Goal: Information Seeking & Learning: Learn about a topic

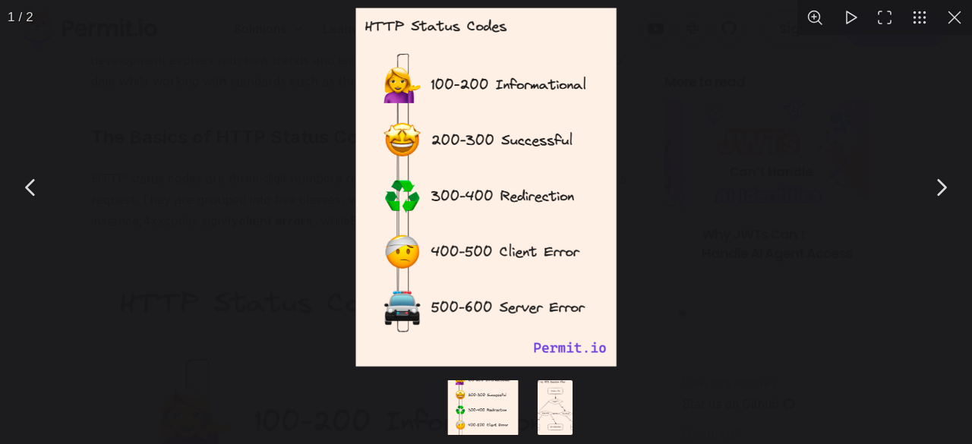
click at [952, 17] on button "You can close this modal content with the ESC key" at bounding box center [954, 17] width 35 height 35
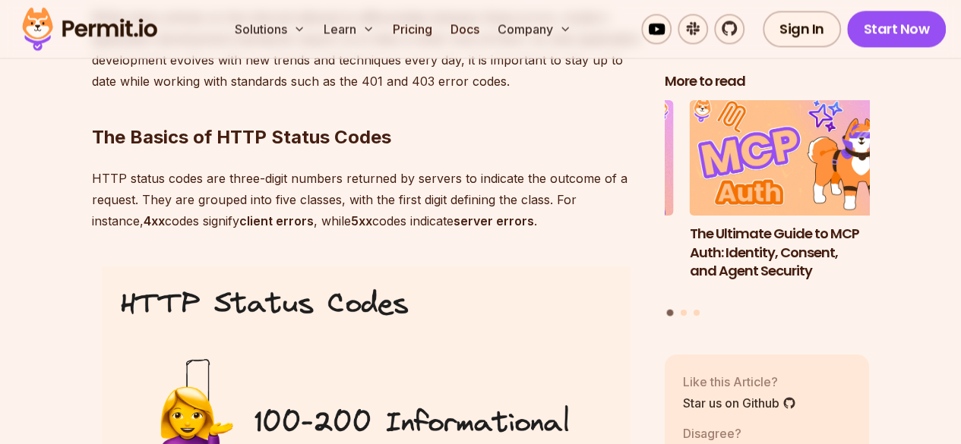
click at [511, 212] on p "HTTP status codes are three-digit numbers returned by servers to indicate the o…" at bounding box center [366, 200] width 548 height 64
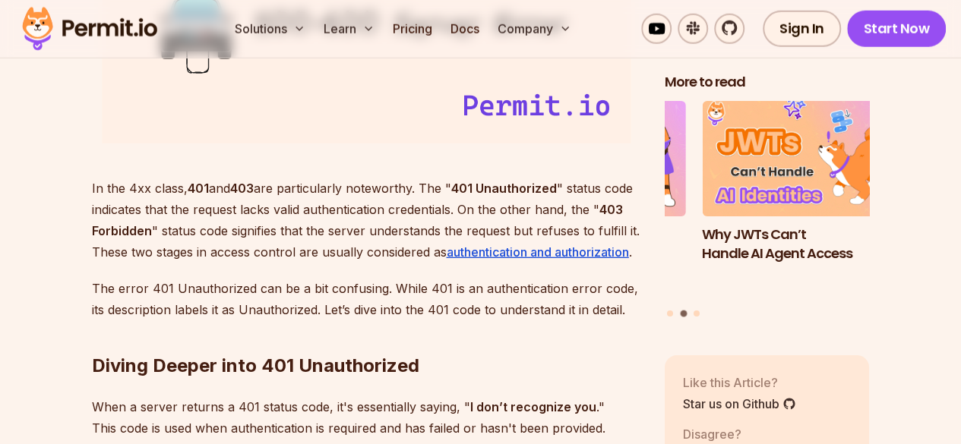
scroll to position [2152, 0]
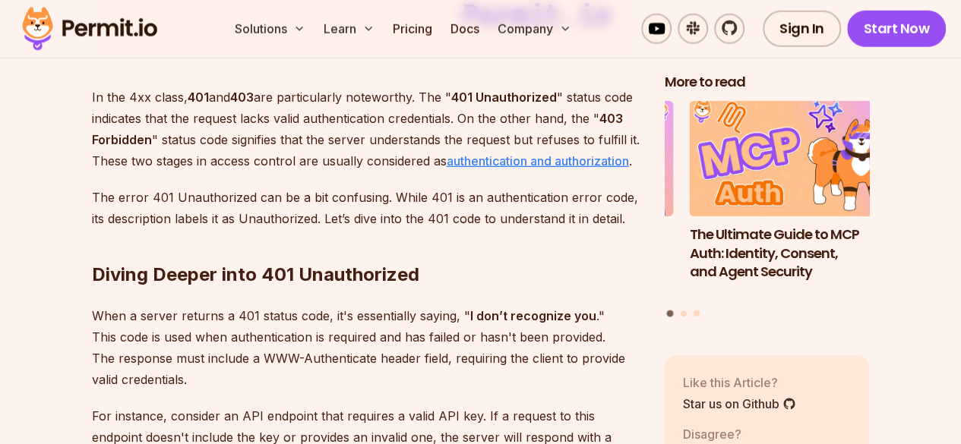
click at [584, 156] on u "authentication and authorization" at bounding box center [538, 160] width 182 height 15
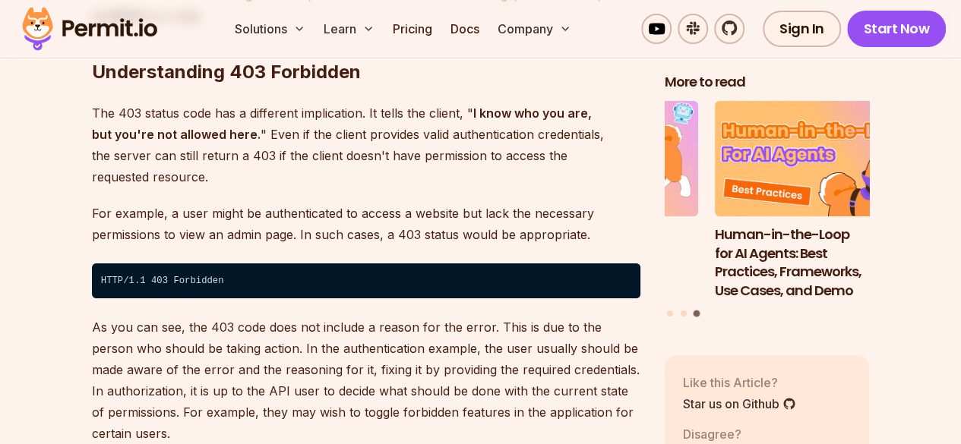
scroll to position [2821, 0]
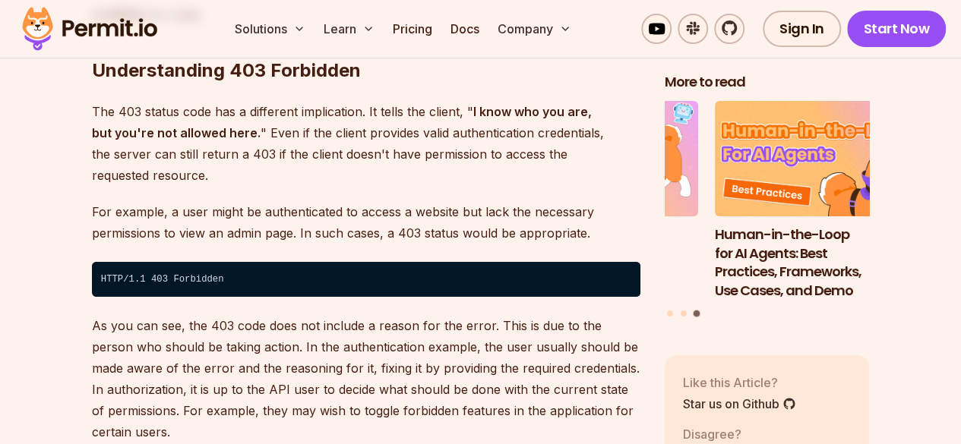
click at [492, 315] on p "As you can see, the 403 code does not include a reason for the error. This is d…" at bounding box center [366, 379] width 548 height 128
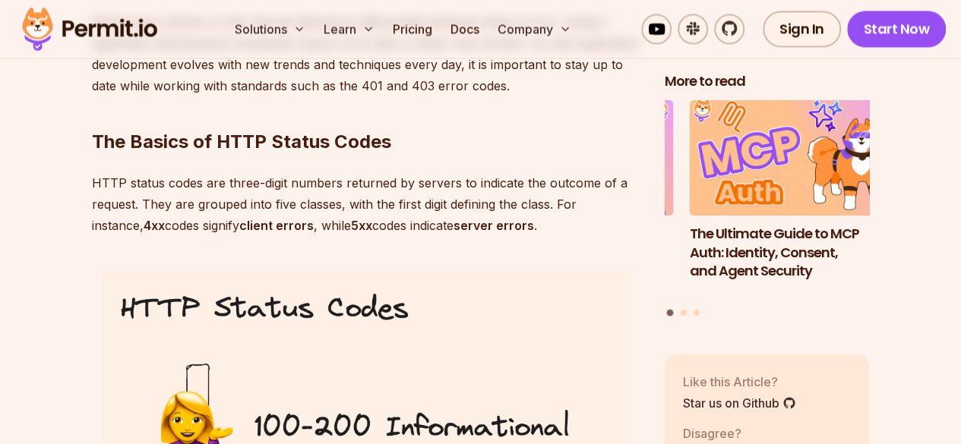
scroll to position [1211, 0]
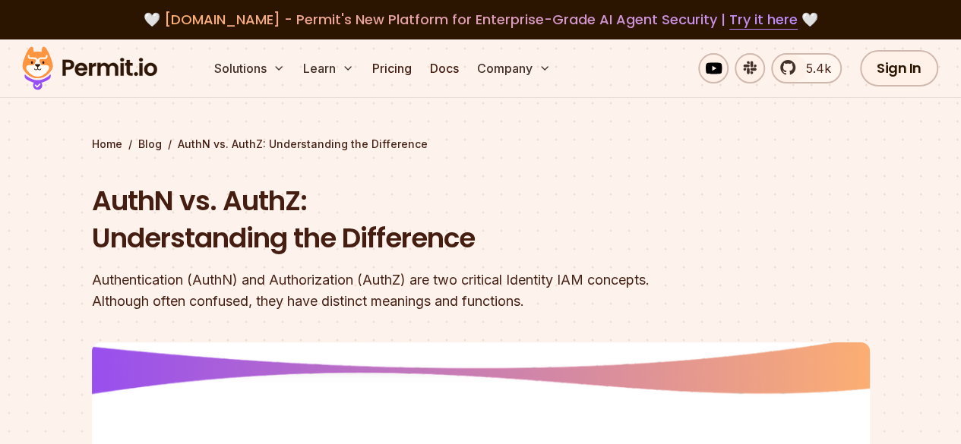
click at [529, 245] on h1 "AuthN vs. AuthZ: Understanding the Difference" at bounding box center [383, 219] width 583 height 75
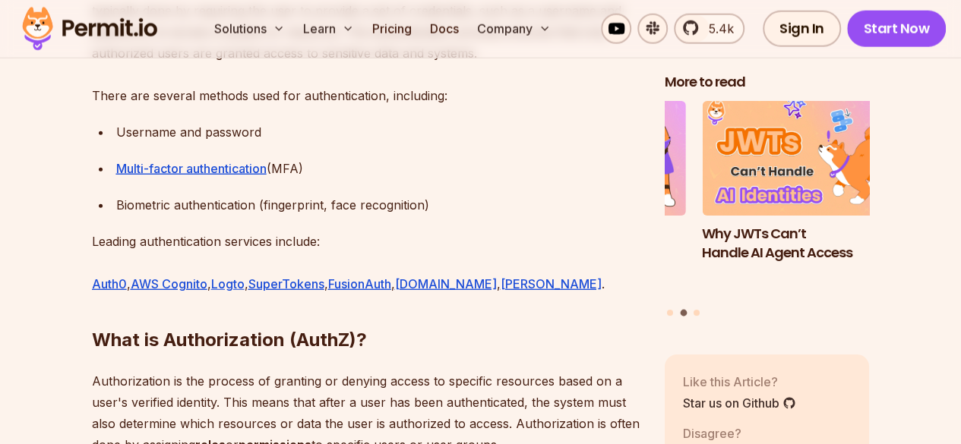
scroll to position [1947, 0]
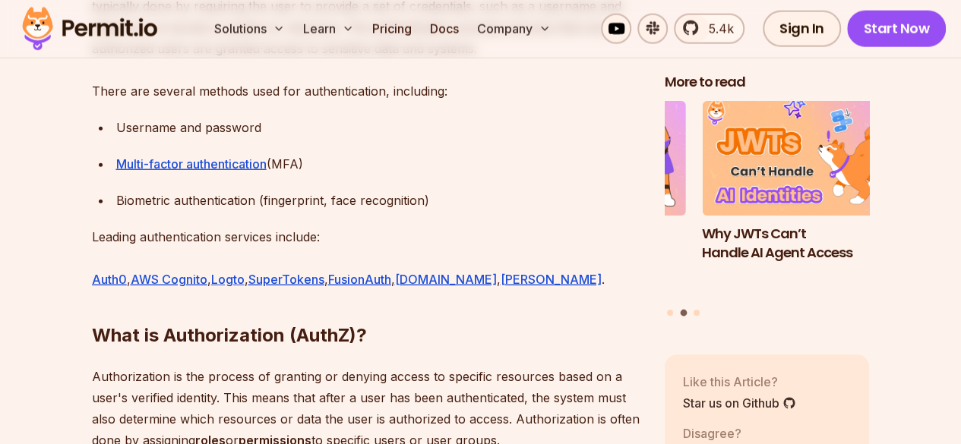
drag, startPoint x: 322, startPoint y: 134, endPoint x: 94, endPoint y: 136, distance: 227.9
click at [94, 136] on ul "Username and password Multi-factor authentication (MFA) Biometric authenticatio…" at bounding box center [366, 164] width 548 height 94
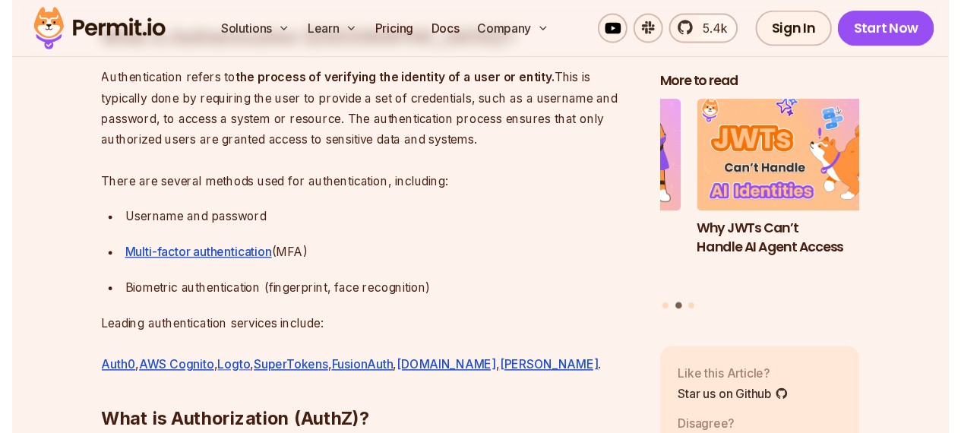
scroll to position [1842, 0]
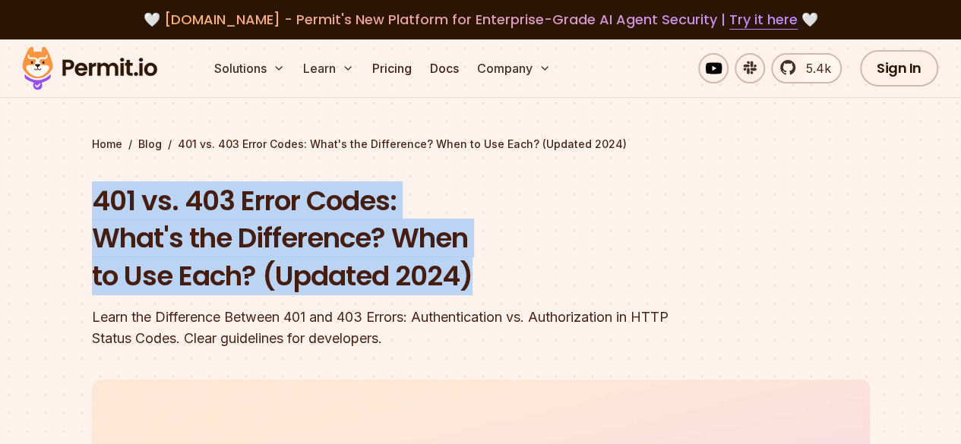
click at [481, 280] on h1 "401 vs. 403 Error Codes: What's the Difference? When to Use Each? (Updated 2024)" at bounding box center [383, 238] width 583 height 113
